Goal: Transaction & Acquisition: Book appointment/travel/reservation

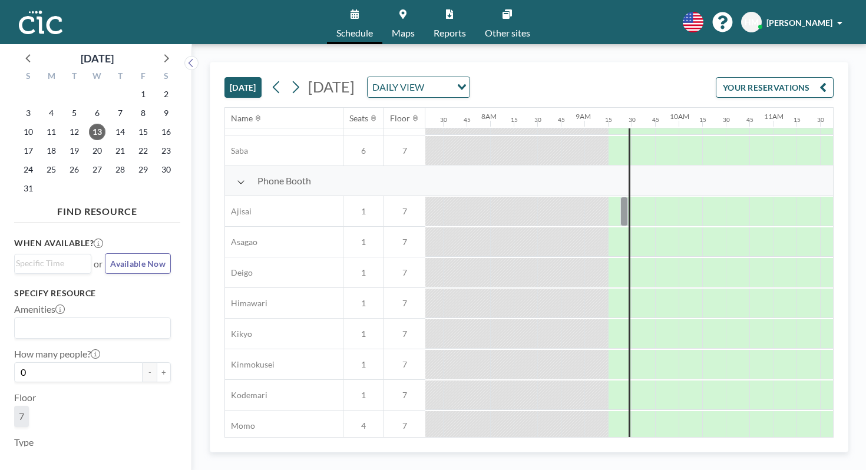
scroll to position [565, 690]
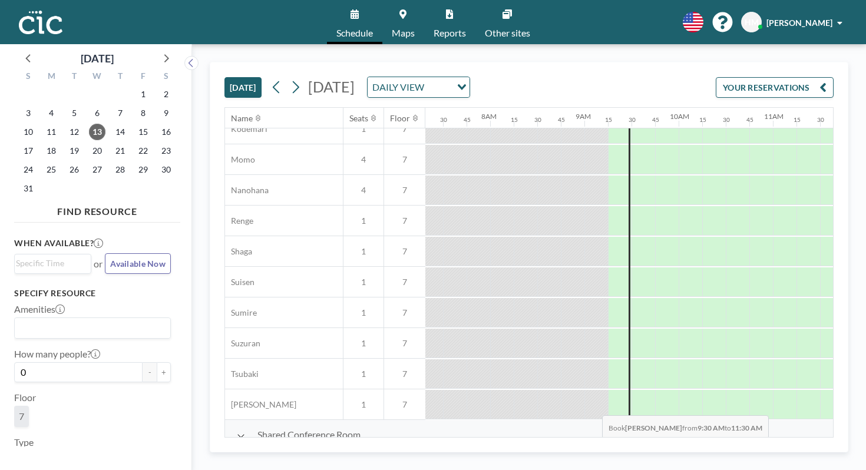
drag, startPoint x: 397, startPoint y: 434, endPoint x: 599, endPoint y: 428, distance: 202.3
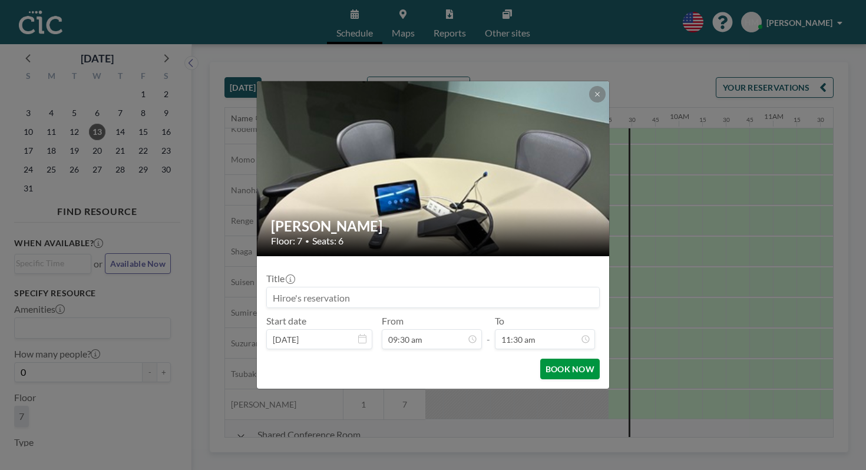
click at [556, 359] on button "BOOK NOW" at bounding box center [571, 369] width 60 height 21
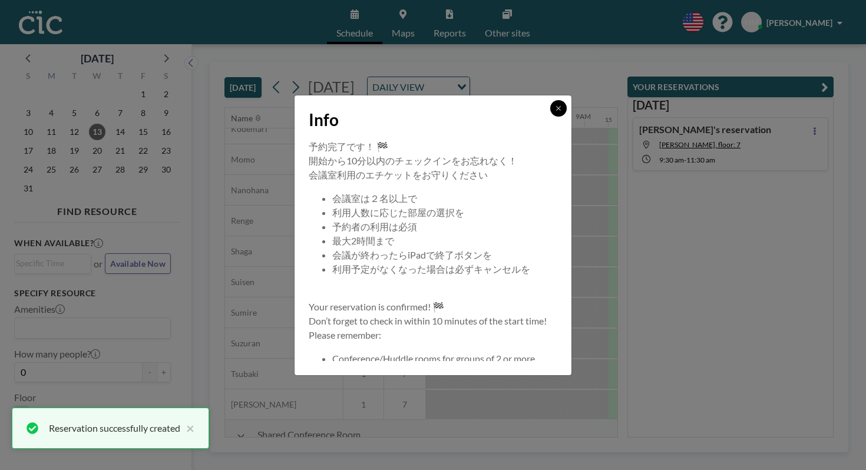
click at [555, 112] on icon at bounding box center [558, 108] width 7 height 7
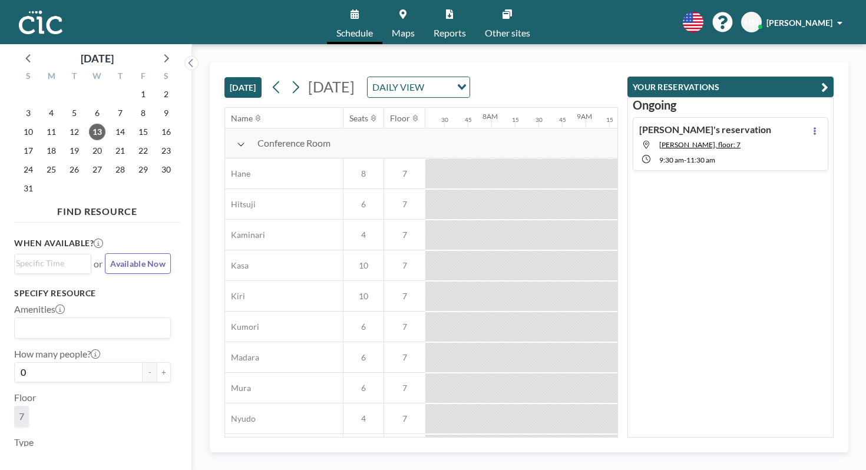
scroll to position [0, 708]
click at [408, 5] on link "Maps" at bounding box center [404, 22] width 42 height 44
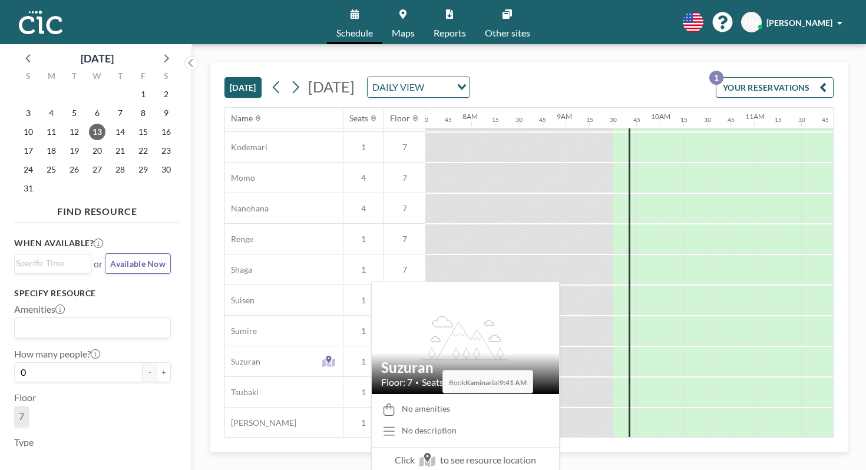
scroll to position [565, 708]
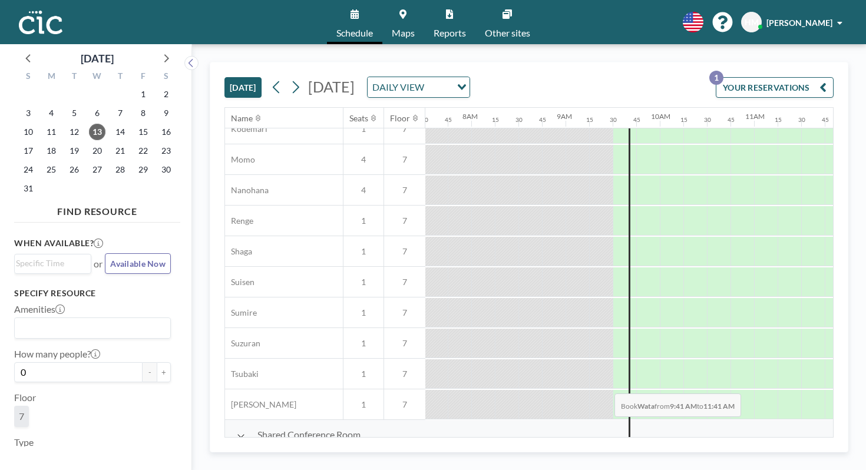
drag, startPoint x: 381, startPoint y: 404, endPoint x: 637, endPoint y: 406, distance: 255.2
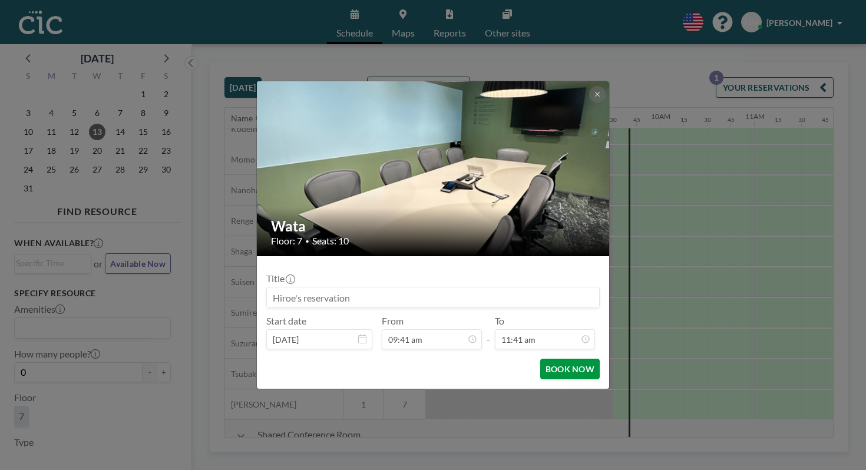
click at [551, 359] on button "BOOK NOW" at bounding box center [571, 369] width 60 height 21
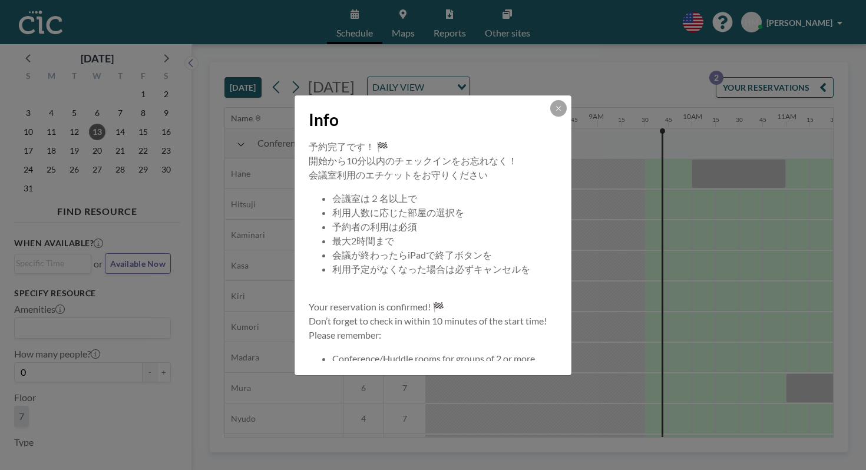
scroll to position [0, 708]
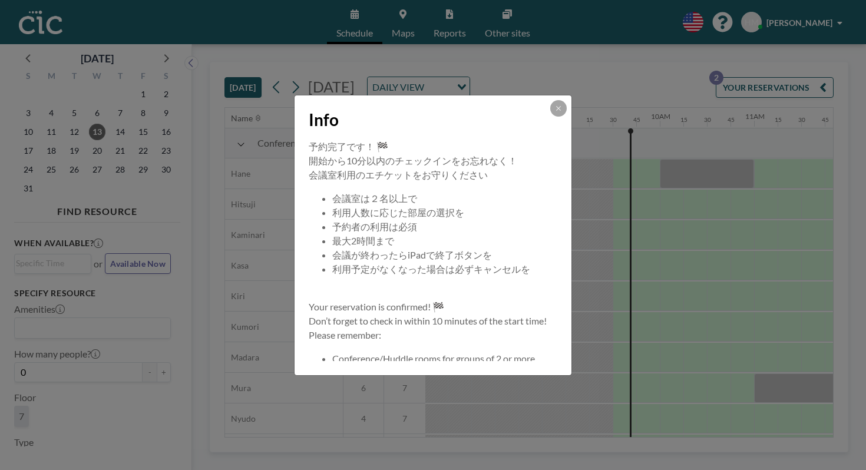
click at [542, 131] on div "Info" at bounding box center [433, 117] width 277 height 44
click at [551, 117] on button at bounding box center [559, 108] width 17 height 17
